Goal: Navigation & Orientation: Find specific page/section

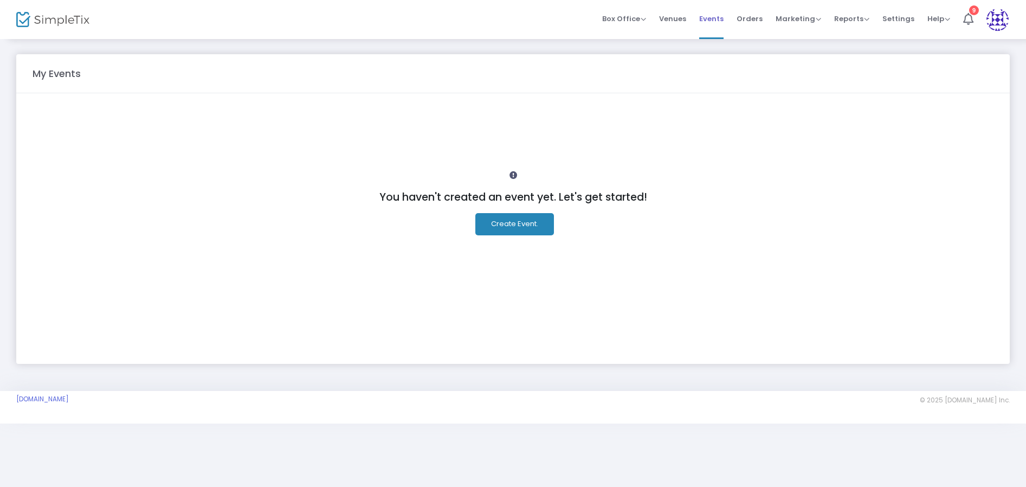
click at [718, 23] on span "Events" at bounding box center [711, 19] width 24 height 28
click at [714, 18] on span "Events" at bounding box center [711, 19] width 24 height 28
click at [723, 15] on span "Events" at bounding box center [711, 19] width 24 height 28
click at [718, 21] on span "Events" at bounding box center [711, 19] width 24 height 28
click at [1002, 22] on img at bounding box center [997, 20] width 22 height 22
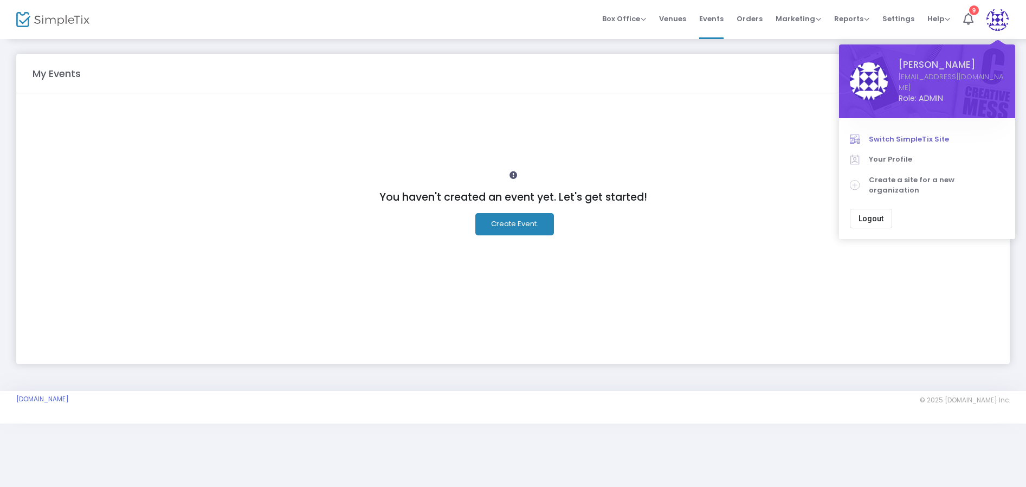
click at [927, 134] on span "Switch SimpleTix Site" at bounding box center [936, 139] width 135 height 11
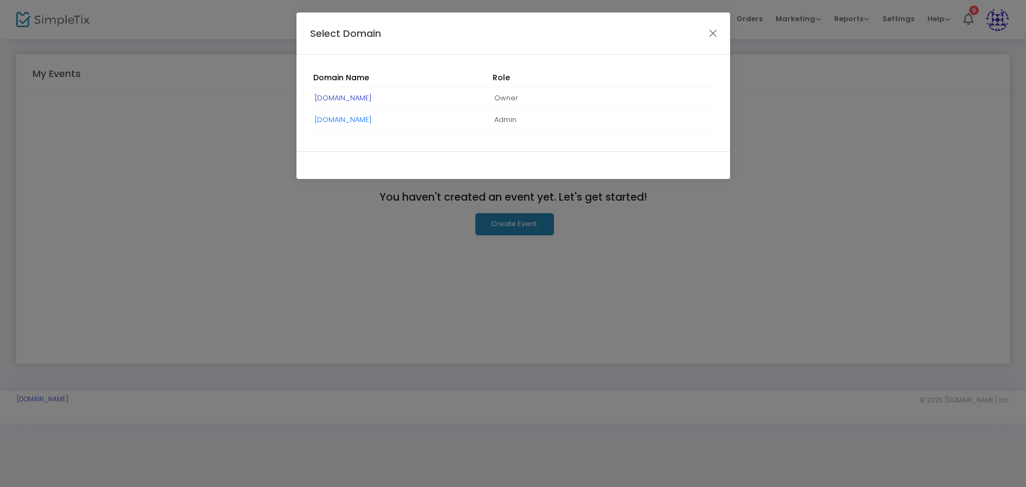
click at [372, 93] on link "[DOMAIN_NAME]" at bounding box center [343, 98] width 57 height 10
